Goal: Ask a question

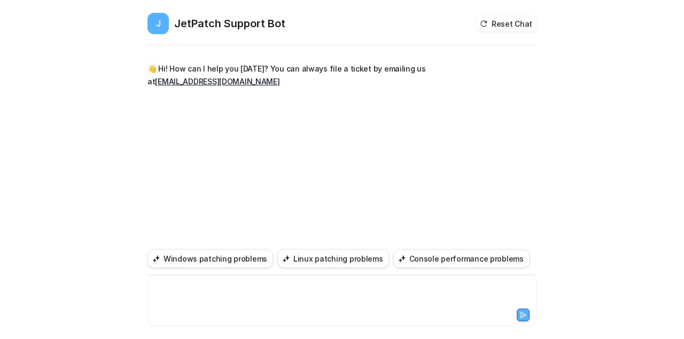
click at [184, 292] on div at bounding box center [342, 294] width 384 height 25
